Goal: Task Accomplishment & Management: Use online tool/utility

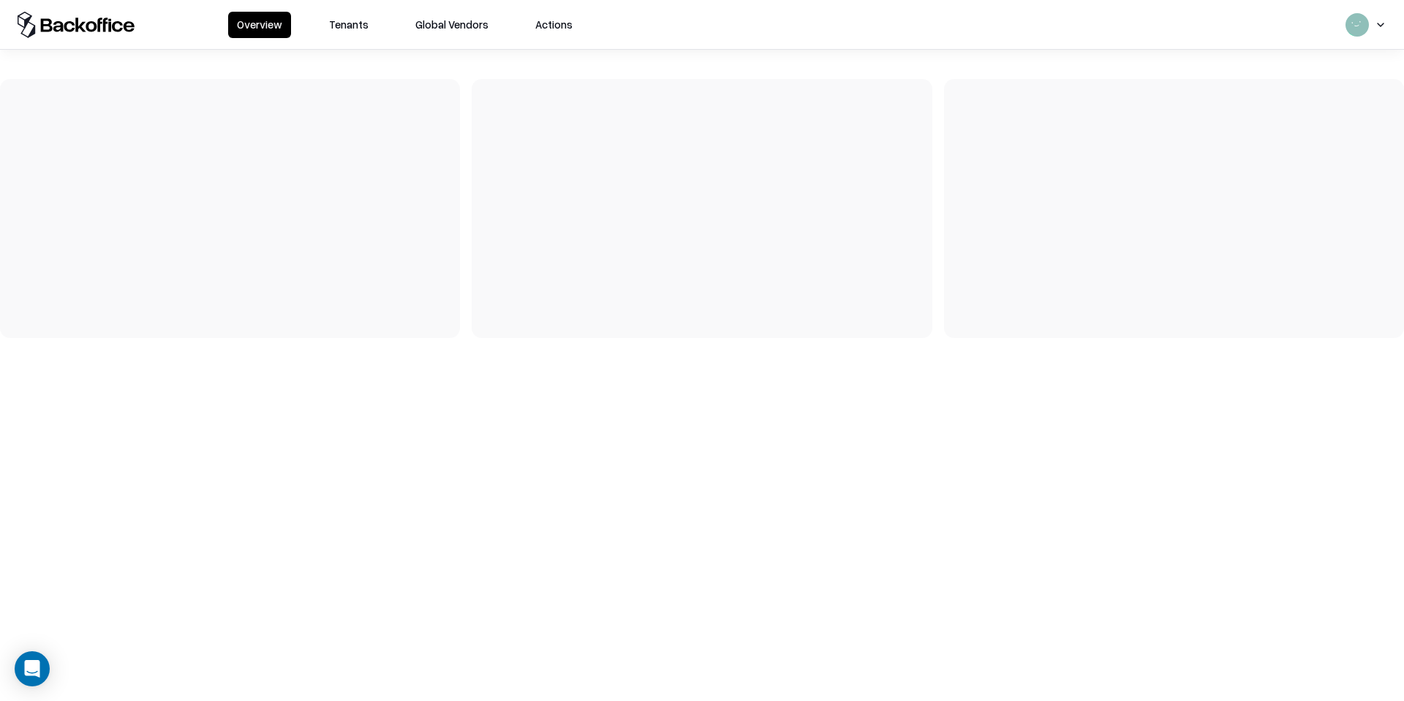
click at [364, 26] on button "Tenants" at bounding box center [348, 25] width 57 height 26
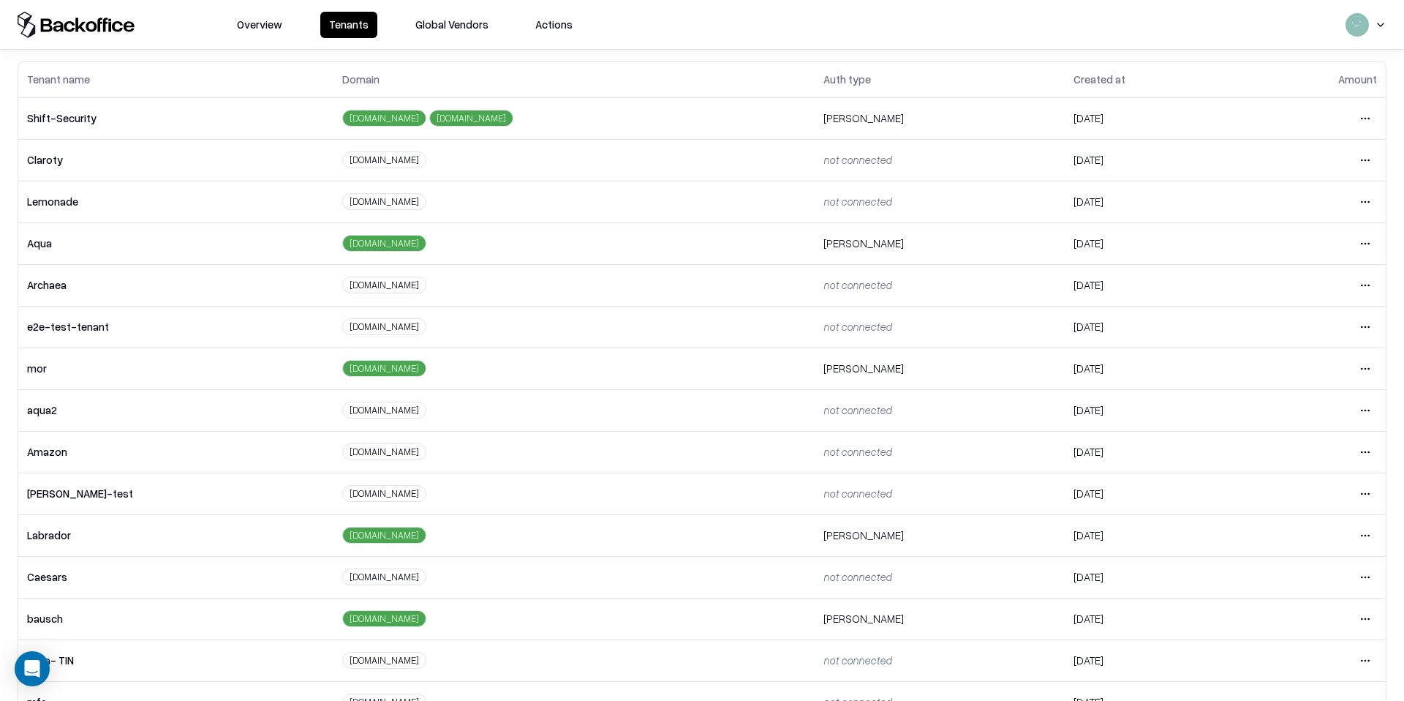
scroll to position [104, 0]
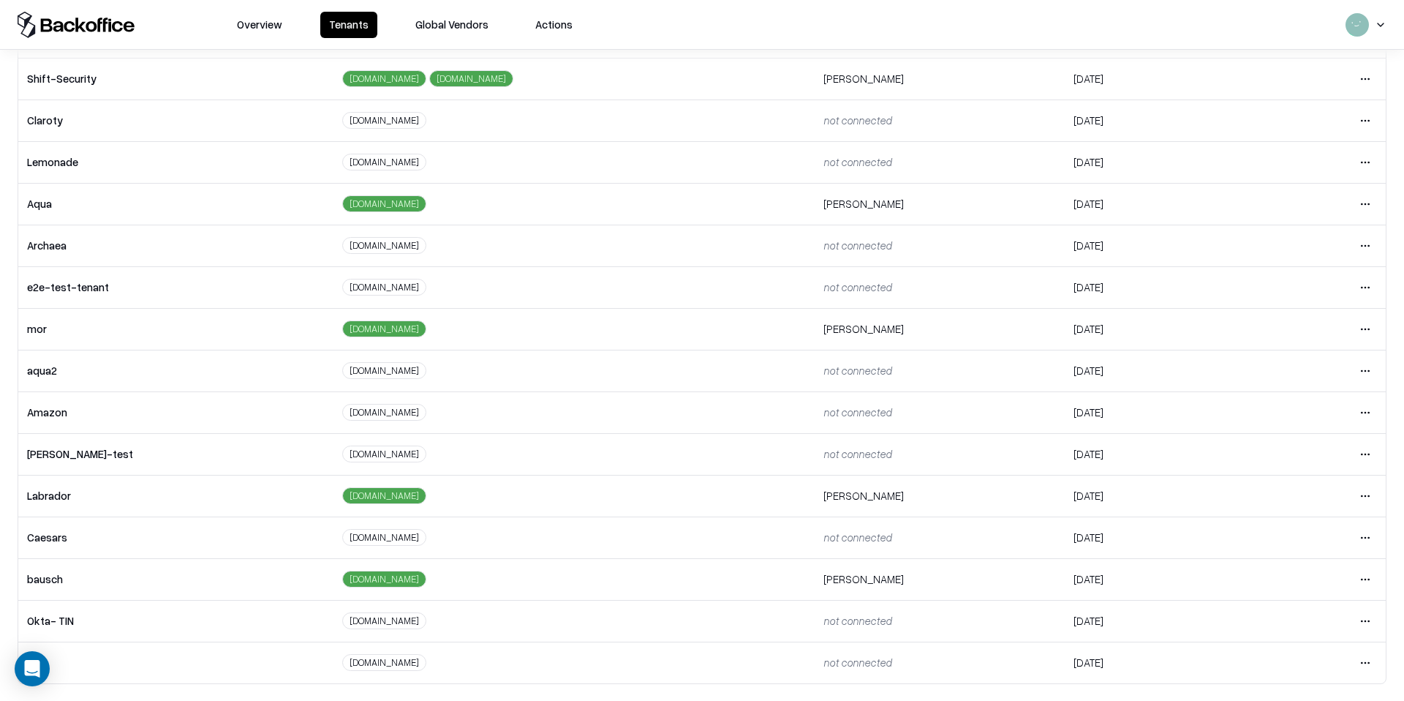
click at [1366, 583] on html "Overview Tenants Global Vendors Actions Tenants Add Tenant Tenant name Domain A…" at bounding box center [702, 350] width 1404 height 701
click at [1252, 513] on div "Login to tenant" at bounding box center [1304, 516] width 158 height 29
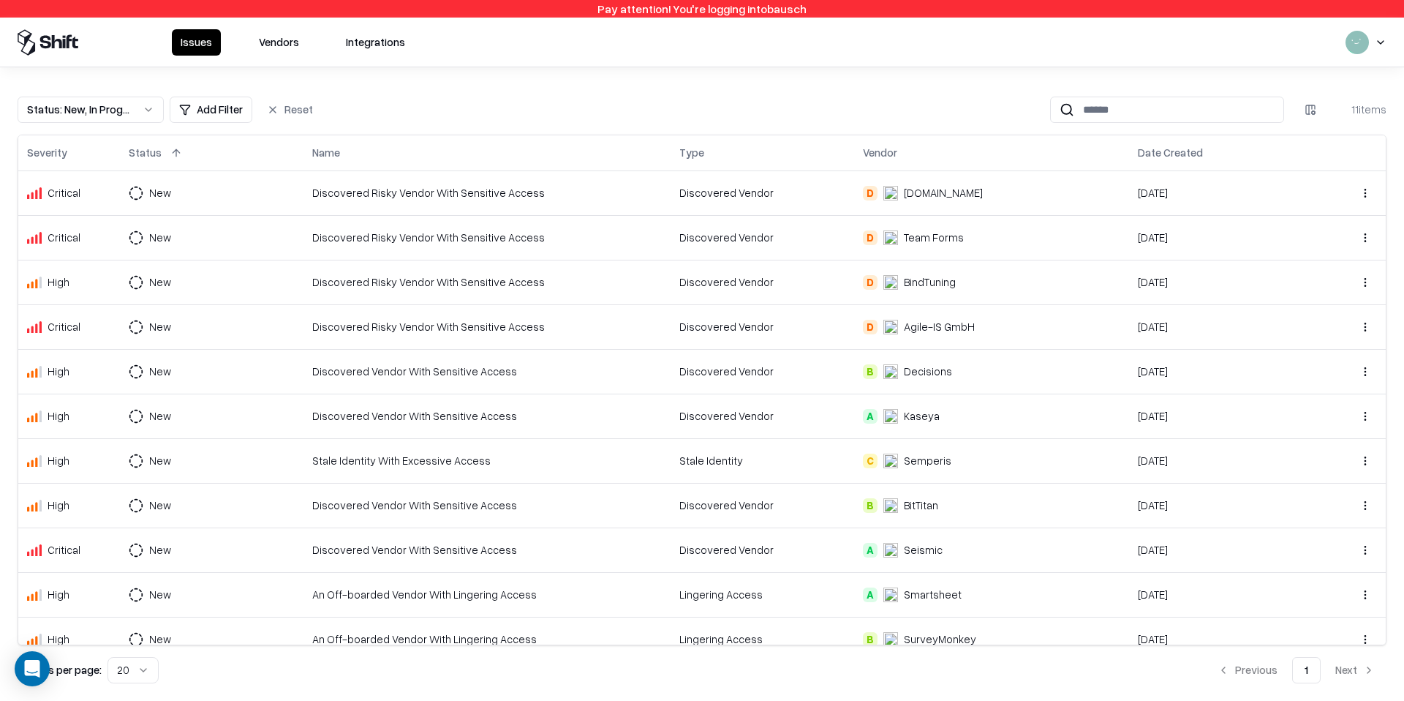
click at [264, 37] on button "Vendors" at bounding box center [279, 42] width 58 height 26
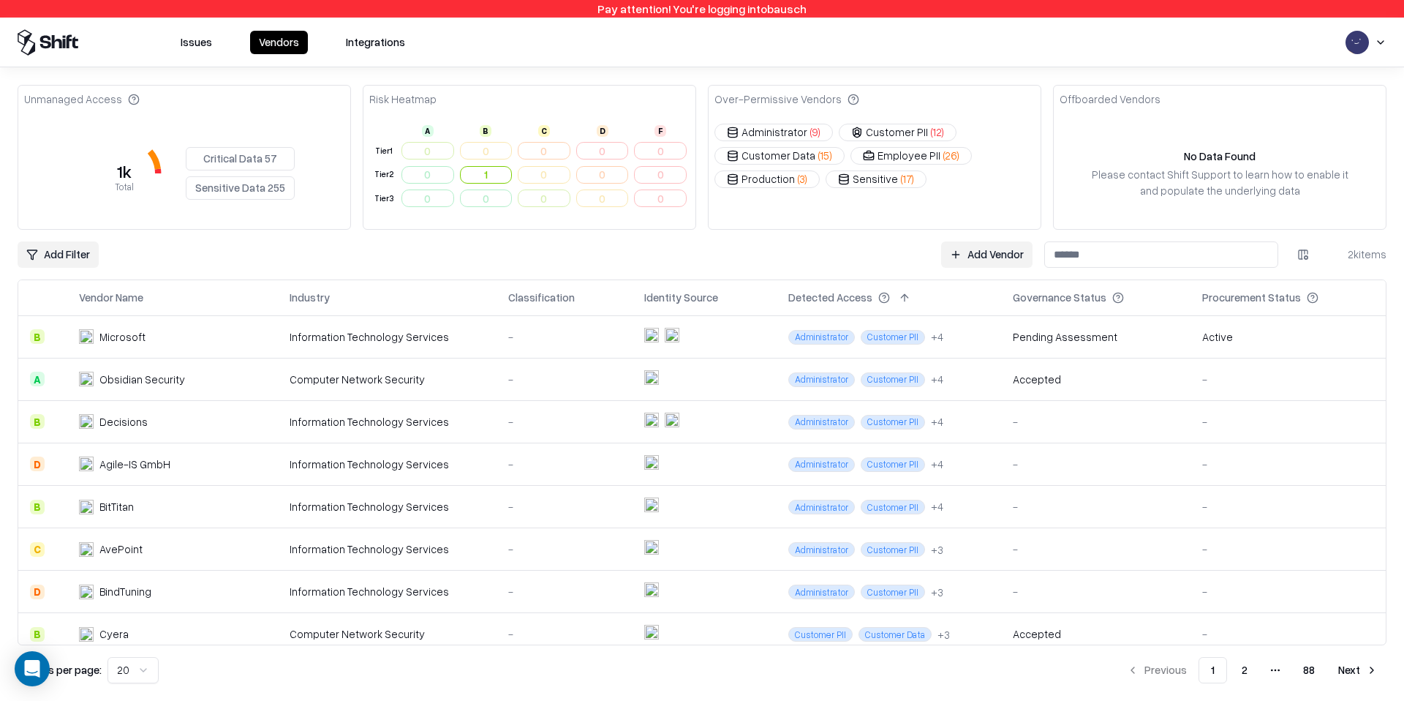
click at [1088, 90] on div "Offboarded Vendors" at bounding box center [1220, 100] width 332 height 29
click at [1068, 249] on input at bounding box center [1161, 254] width 234 height 26
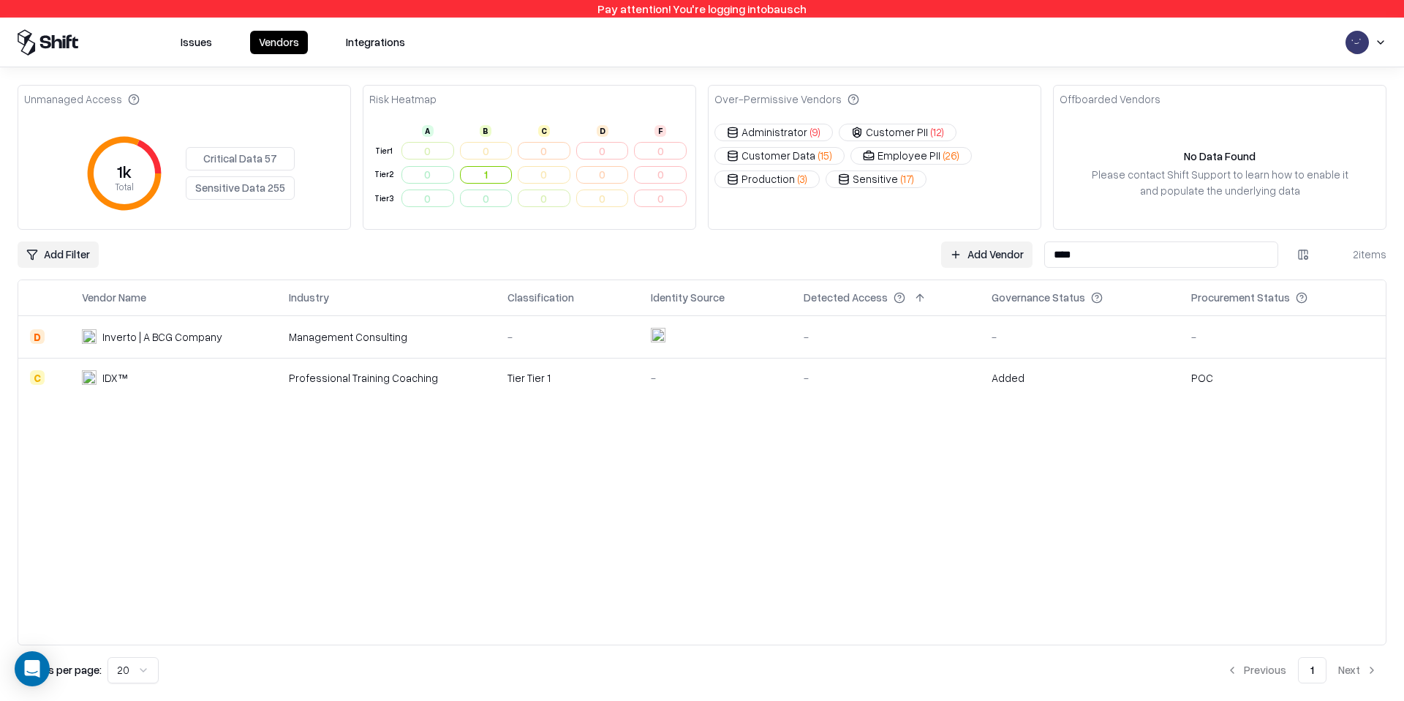
click at [1123, 236] on div "Unmanaged Access 1k Total Critical Data 57 Sensitive Data 255 Risk Heatmap A B …" at bounding box center [702, 384] width 1369 height 598
click at [1111, 245] on input "****" at bounding box center [1161, 254] width 234 height 26
type input "***"
click at [146, 372] on div "Boston Consulting Group (BCG)" at bounding box center [169, 379] width 132 height 15
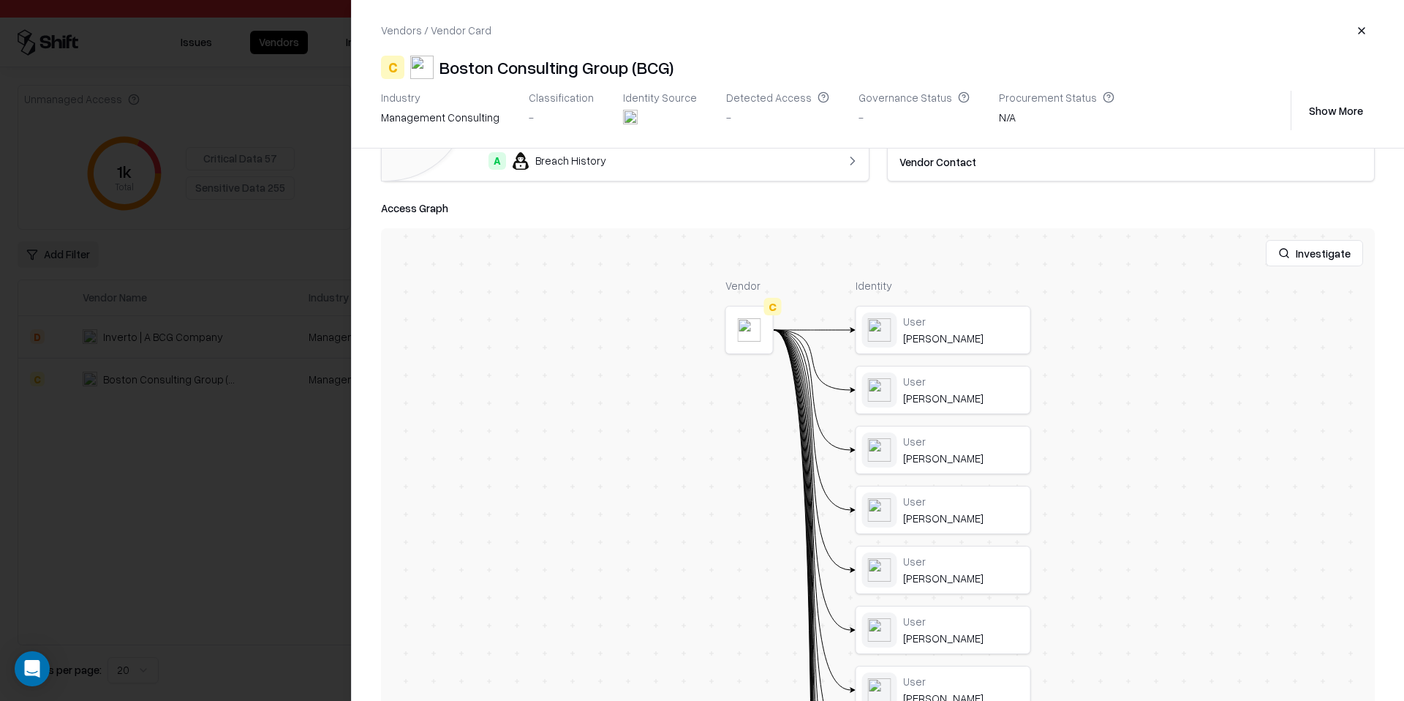
scroll to position [309, 0]
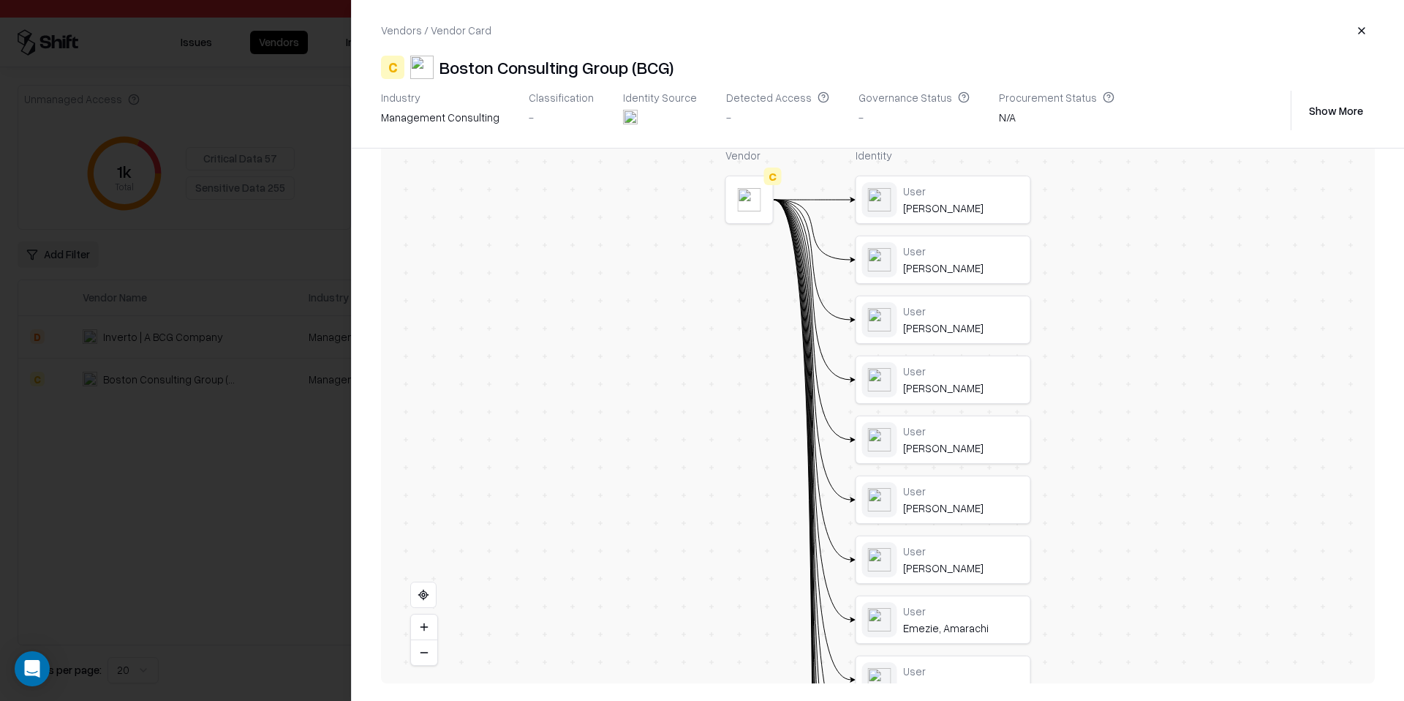
click at [313, 297] on div at bounding box center [702, 350] width 1404 height 701
